Goal: Task Accomplishment & Management: Use online tool/utility

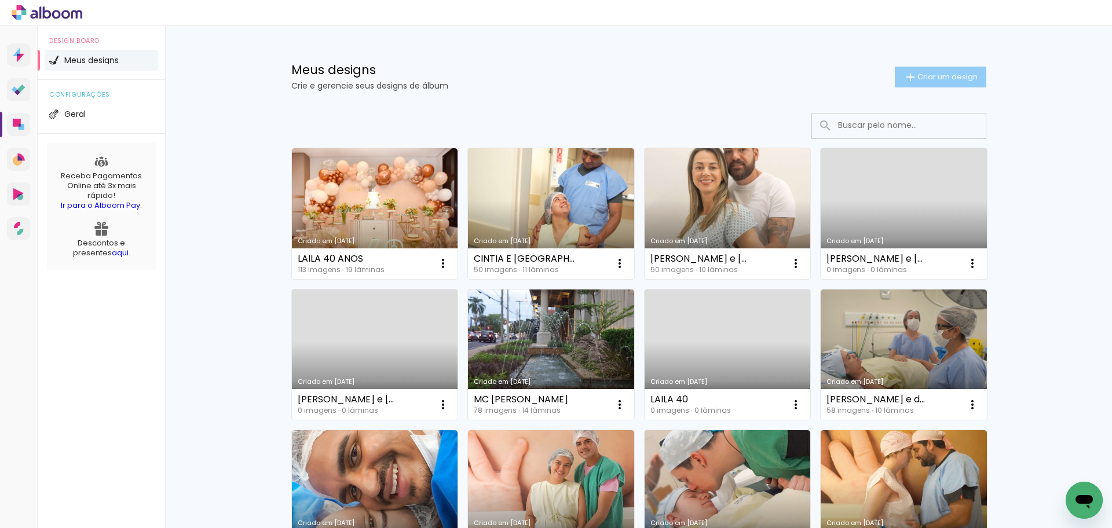
click at [923, 75] on span "Criar um design" at bounding box center [947, 77] width 60 height 8
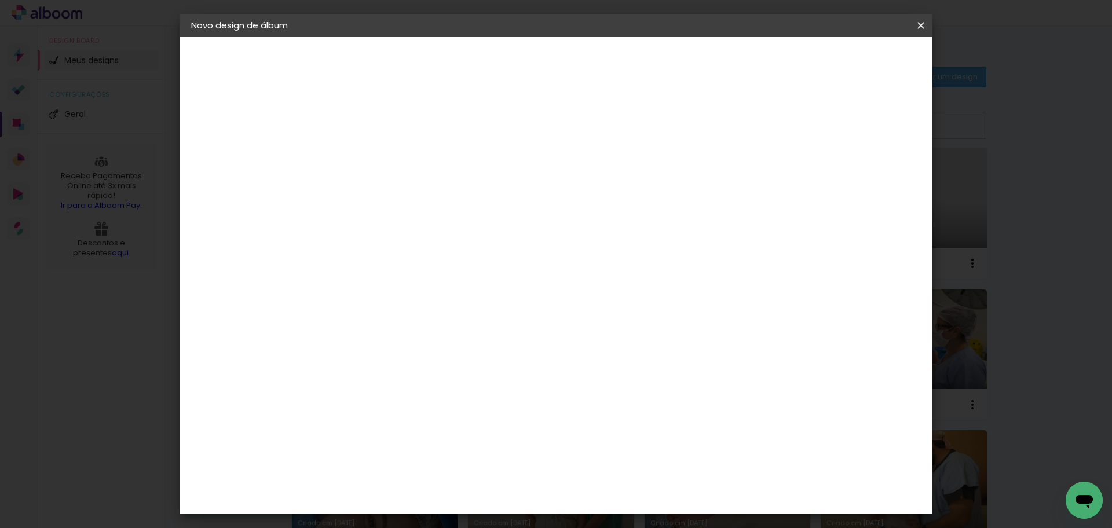
click at [381, 157] on input at bounding box center [381, 156] width 0 height 18
type input "PRISCILA ANGELINA"
type paper-input "PRISCILA ANGELINA"
click at [0, 0] on slot "Avançar" at bounding box center [0, 0] width 0 height 0
click at [0, 0] on slot "Tamanho Livre" at bounding box center [0, 0] width 0 height 0
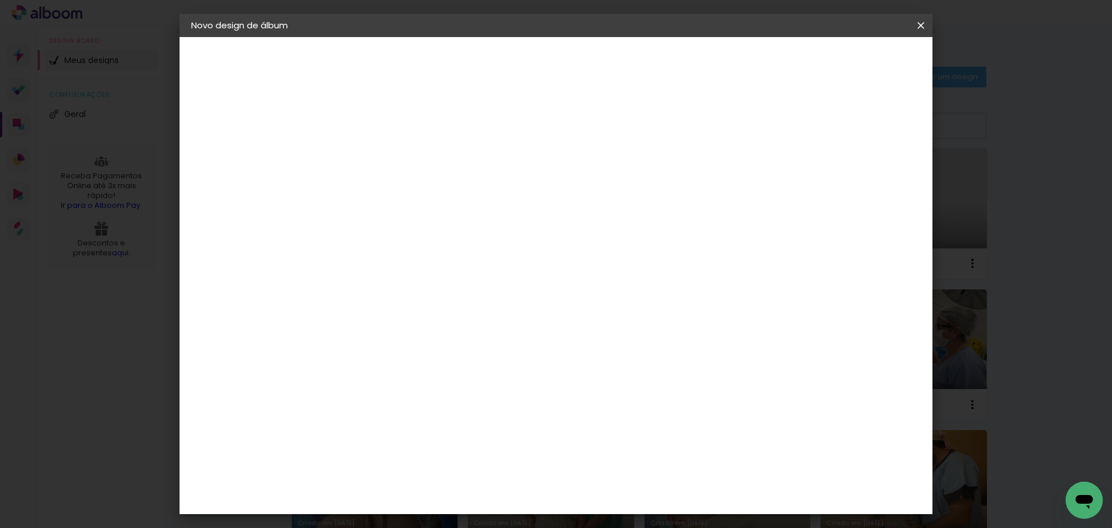
click at [0, 0] on slot "Avançar" at bounding box center [0, 0] width 0 height 0
click at [346, 326] on input "30" at bounding box center [344, 328] width 30 height 17
type input "20"
type paper-input "20"
click at [621, 408] on input "60" at bounding box center [620, 406] width 30 height 17
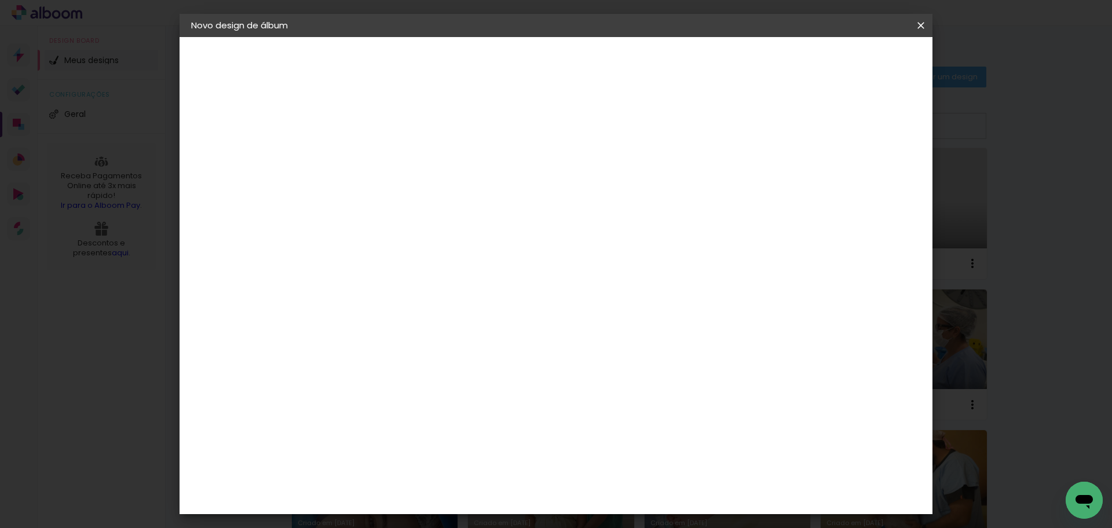
type input "50"
type paper-input "50"
click at [849, 63] on span "Iniciar design" at bounding box center [822, 61] width 53 height 8
